Goal: Transaction & Acquisition: Obtain resource

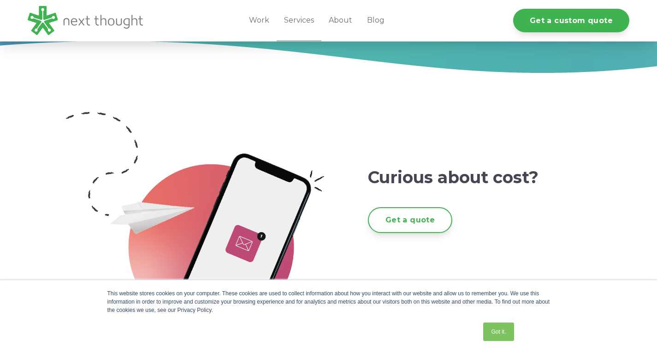
scroll to position [1567, 0]
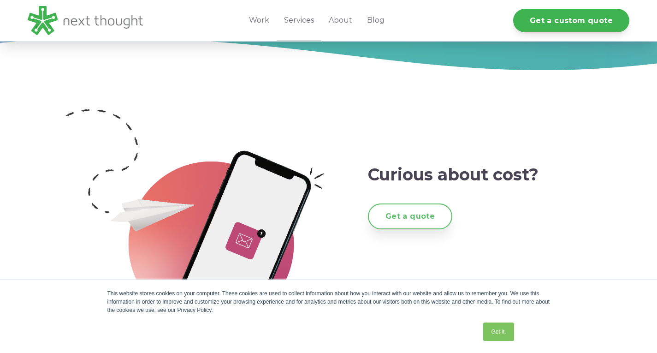
click at [429, 219] on link "Get a quote" at bounding box center [410, 215] width 84 height 25
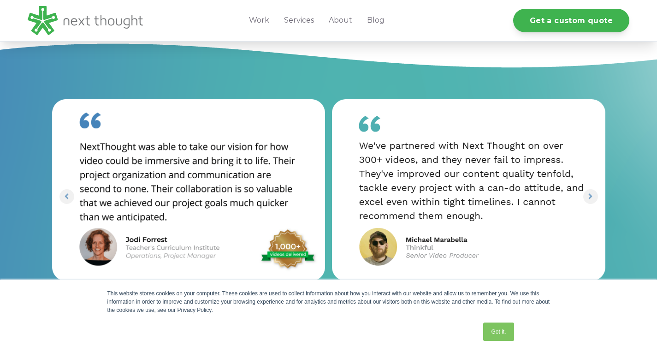
scroll to position [768, 0]
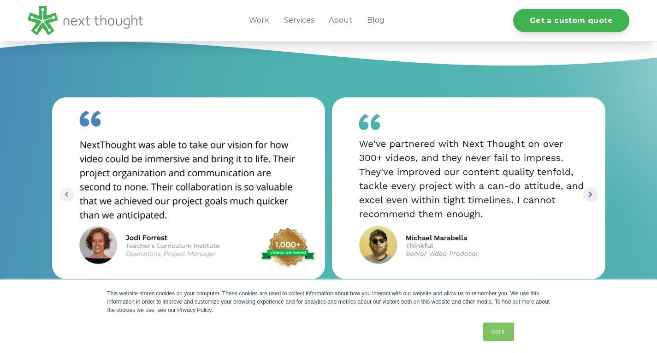
click at [586, 199] on span "Next slide" at bounding box center [590, 194] width 9 height 13
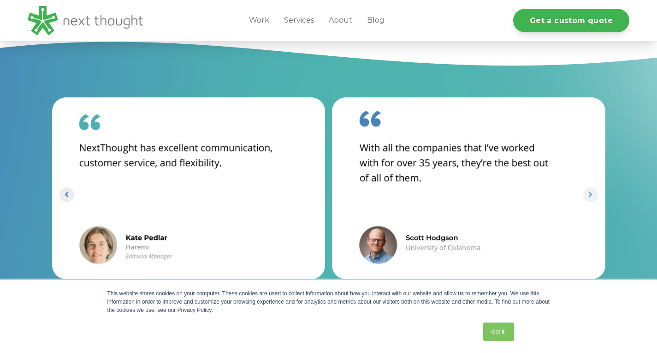
click at [61, 193] on button "Previous slide" at bounding box center [66, 194] width 15 height 15
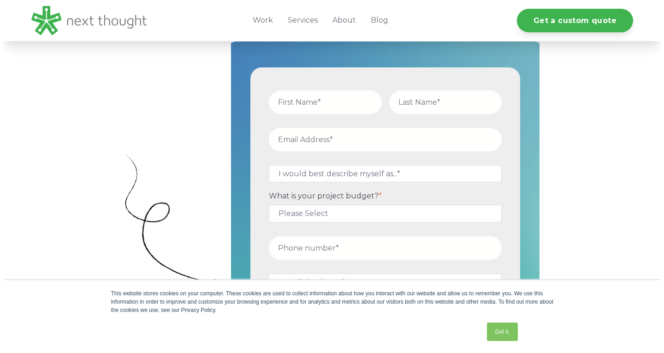
scroll to position [338, 0]
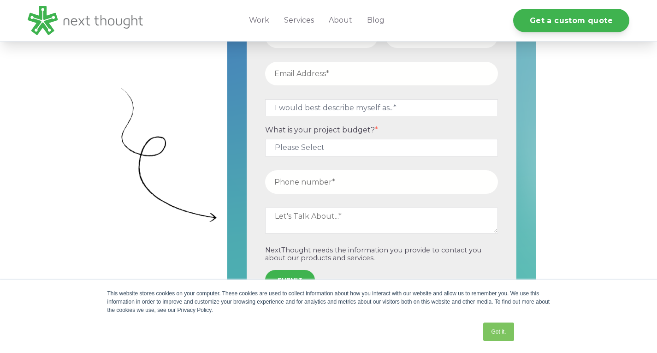
click at [497, 327] on link "Got it." at bounding box center [498, 331] width 30 height 18
